Goal: Information Seeking & Learning: Learn about a topic

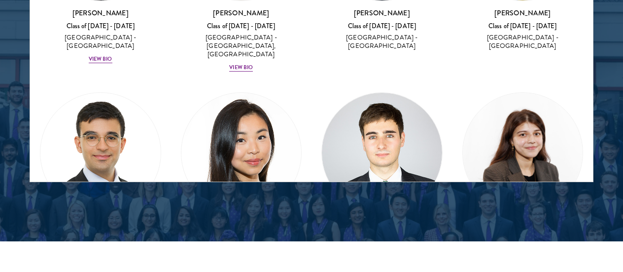
scroll to position [1400, 0]
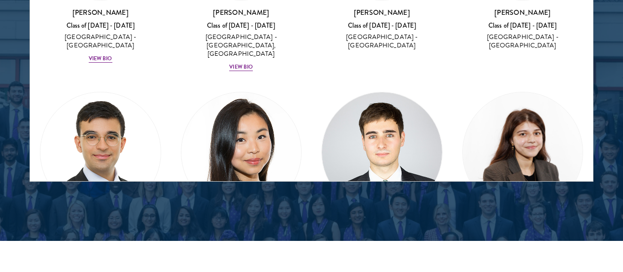
click at [236, 219] on h3 "[PERSON_NAME]" at bounding box center [241, 224] width 121 height 10
copy div "[PERSON_NAME]"
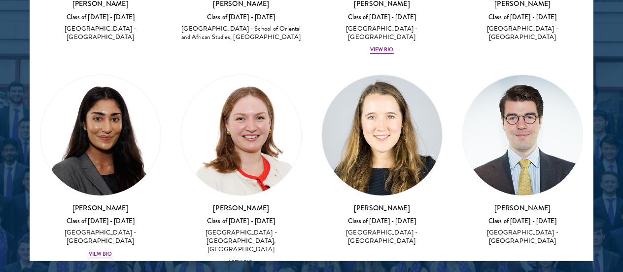
scroll to position [1913, 0]
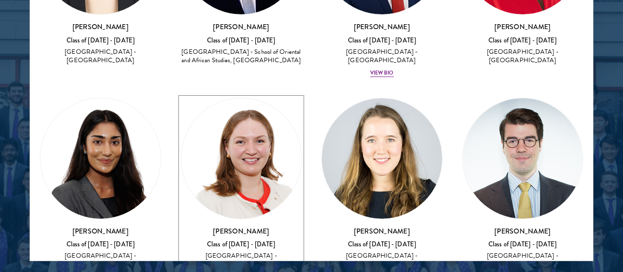
click at [292, 251] on div "[GEOGRAPHIC_DATA] - [GEOGRAPHIC_DATA], [GEOGRAPHIC_DATA]" at bounding box center [241, 263] width 121 height 25
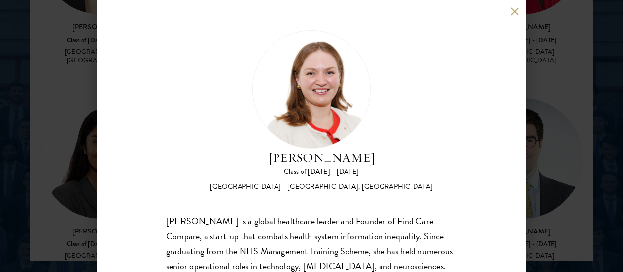
click at [563, 87] on div "[PERSON_NAME] Class of [DATE] - [DATE] [GEOGRAPHIC_DATA] - [GEOGRAPHIC_DATA], […" at bounding box center [311, 136] width 623 height 272
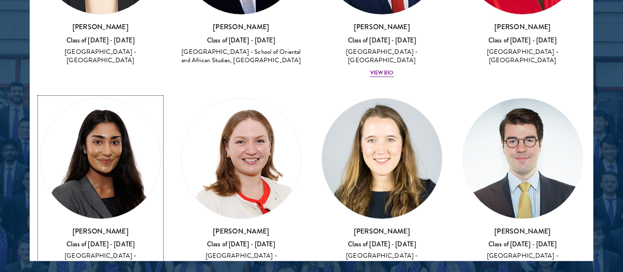
scroll to position [2032, 0]
